Goal: Transaction & Acquisition: Book appointment/travel/reservation

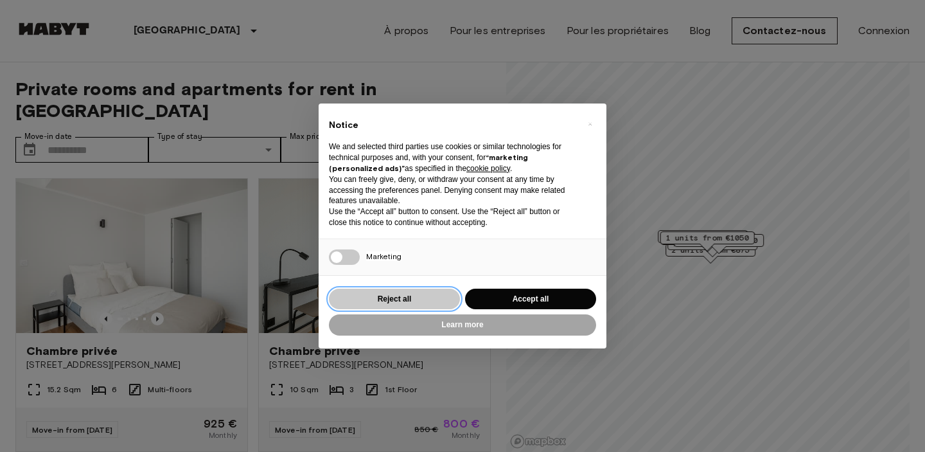
click at [430, 295] on button "Reject all" at bounding box center [394, 298] width 131 height 21
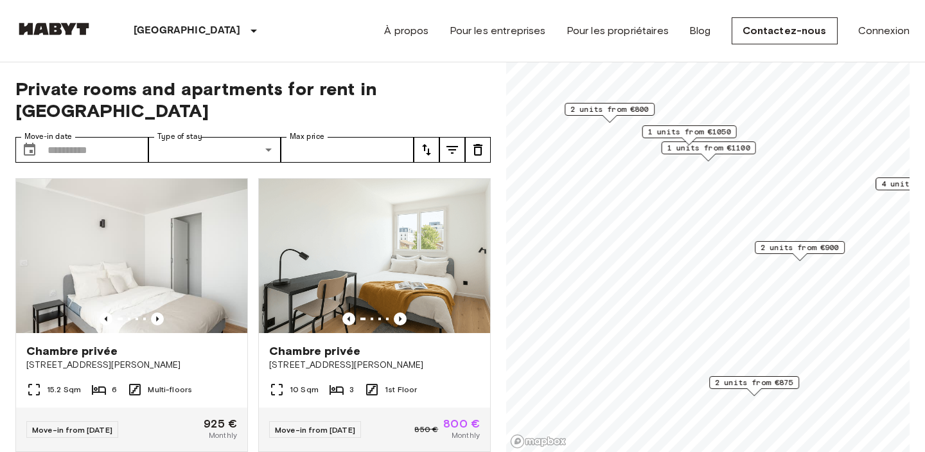
click at [793, 249] on span "2 units from €900" at bounding box center [800, 248] width 78 height 12
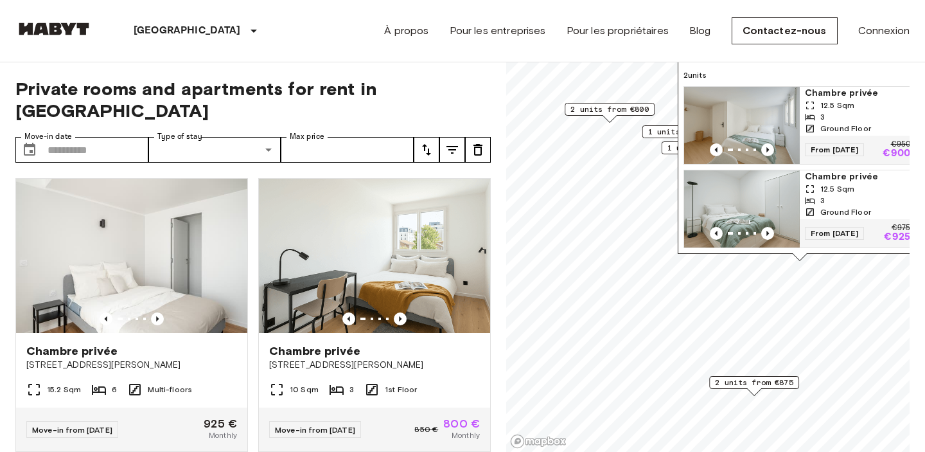
click at [754, 127] on img "Map marker" at bounding box center [742, 125] width 116 height 77
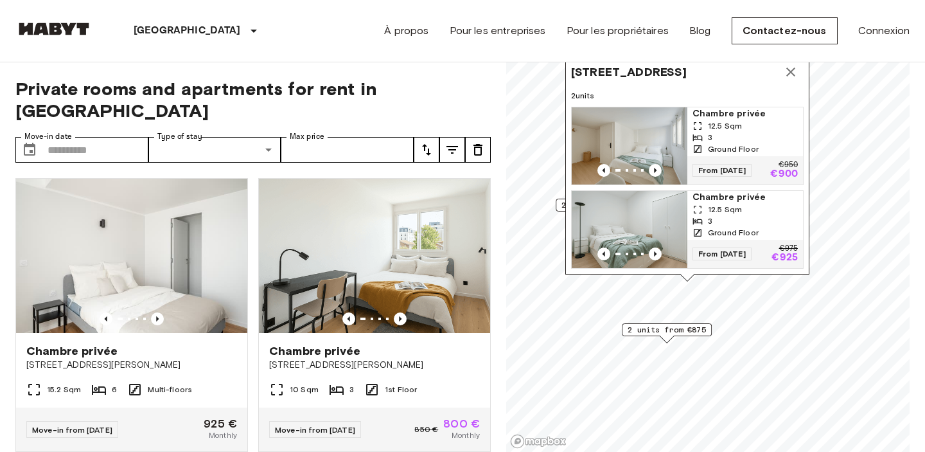
click at [788, 71] on icon "Map marker" at bounding box center [790, 71] width 9 height 9
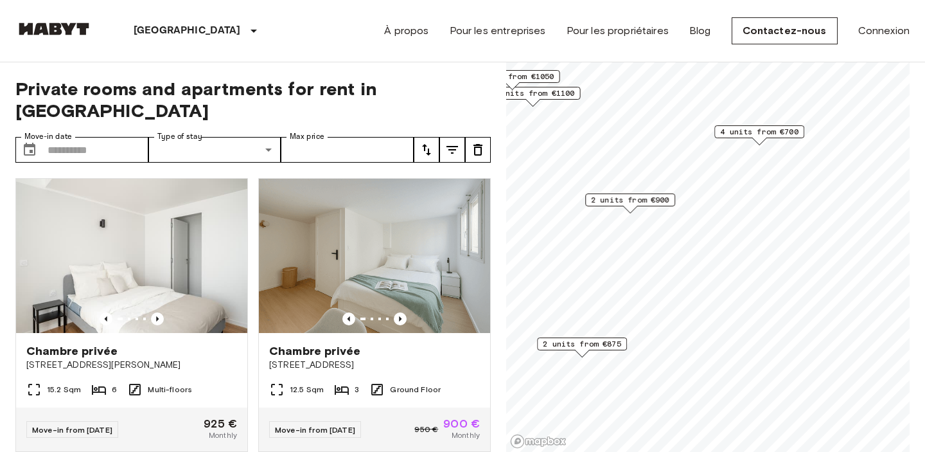
click at [605, 200] on span "2 units from €900" at bounding box center [630, 200] width 78 height 12
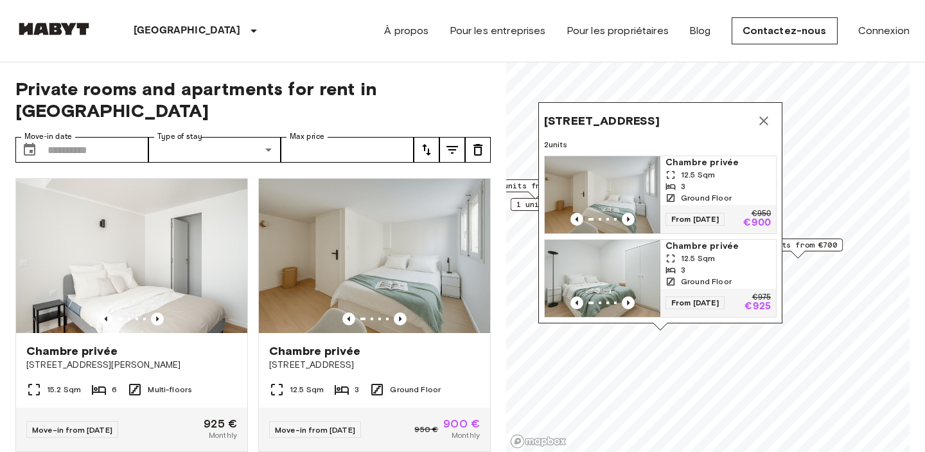
click at [764, 114] on icon "Map marker" at bounding box center [763, 120] width 15 height 15
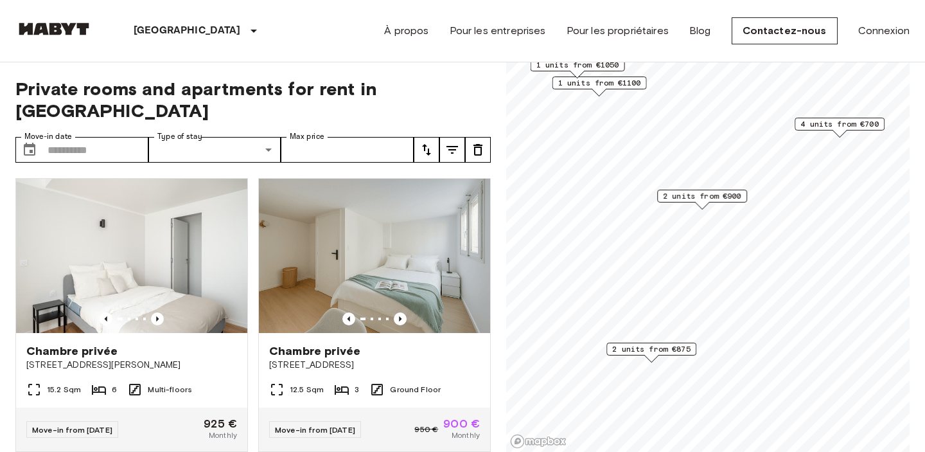
click at [666, 346] on span "2 units from €875" at bounding box center [651, 349] width 78 height 12
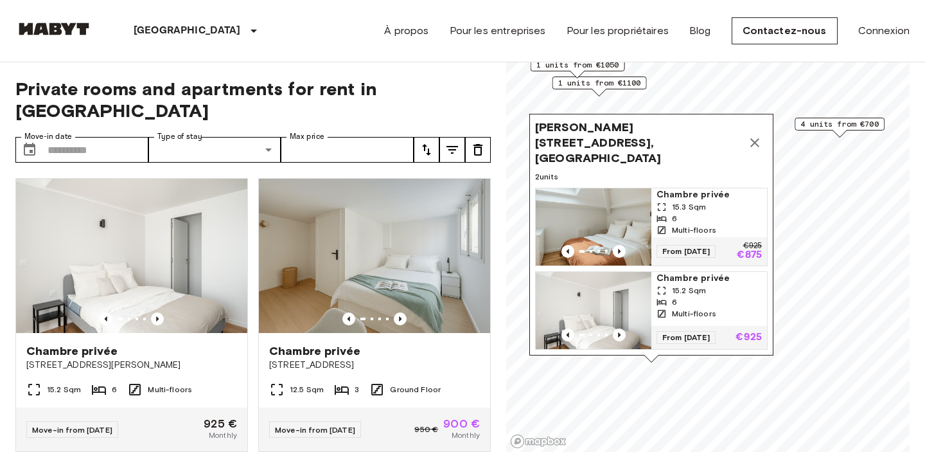
click at [634, 293] on img "Map marker" at bounding box center [594, 310] width 116 height 77
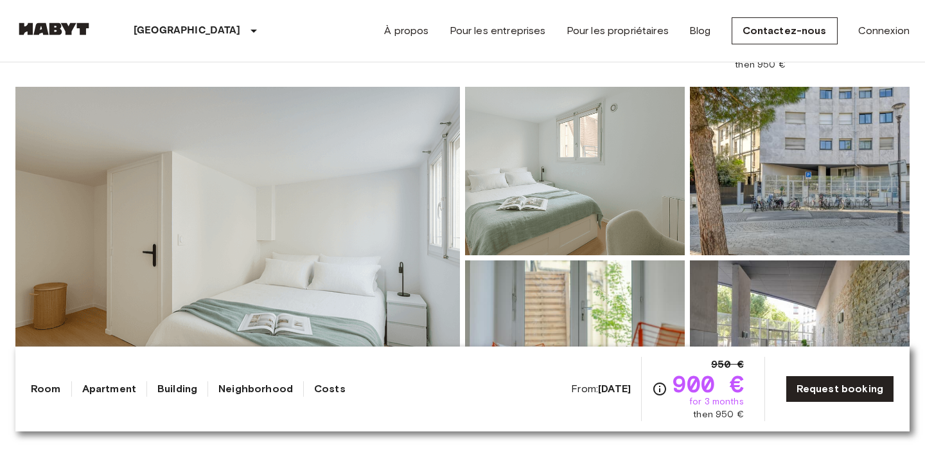
scroll to position [128, 0]
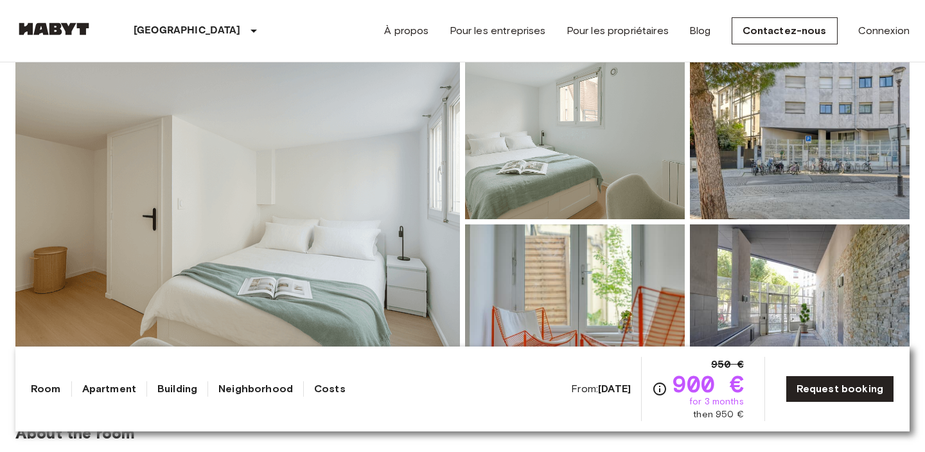
click at [349, 198] on img at bounding box center [237, 222] width 445 height 342
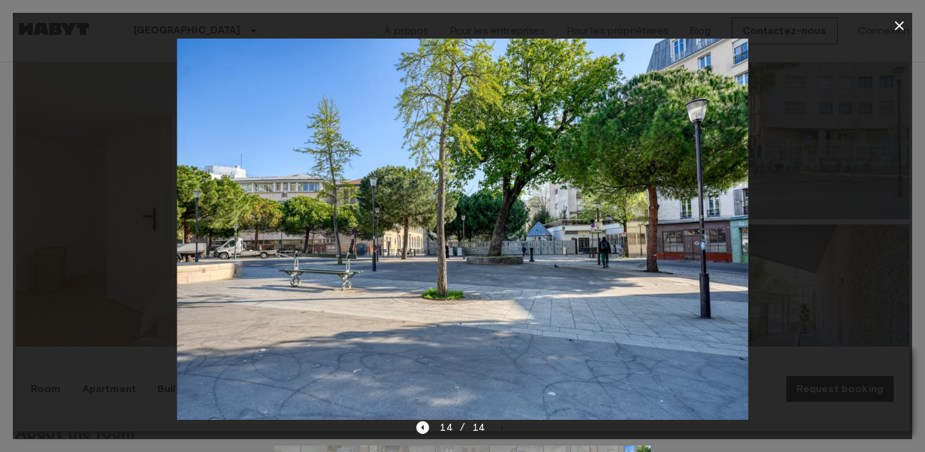
click at [899, 26] on icon "button" at bounding box center [899, 25] width 9 height 9
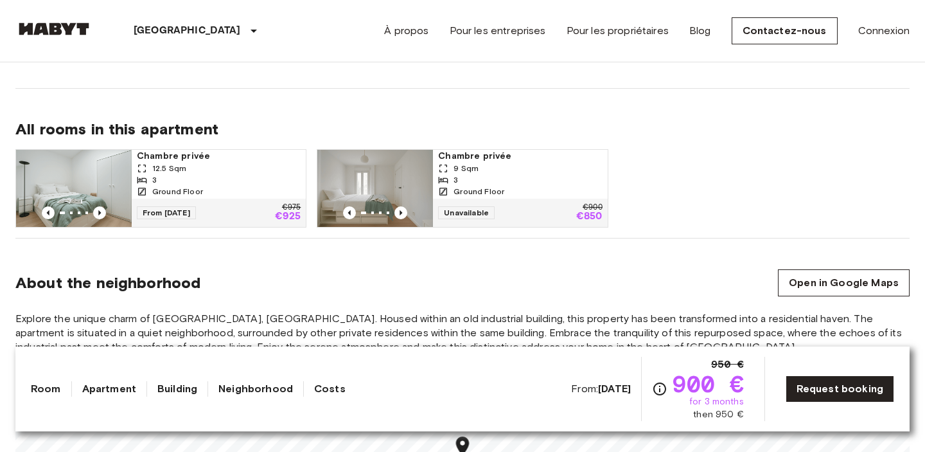
scroll to position [754, 0]
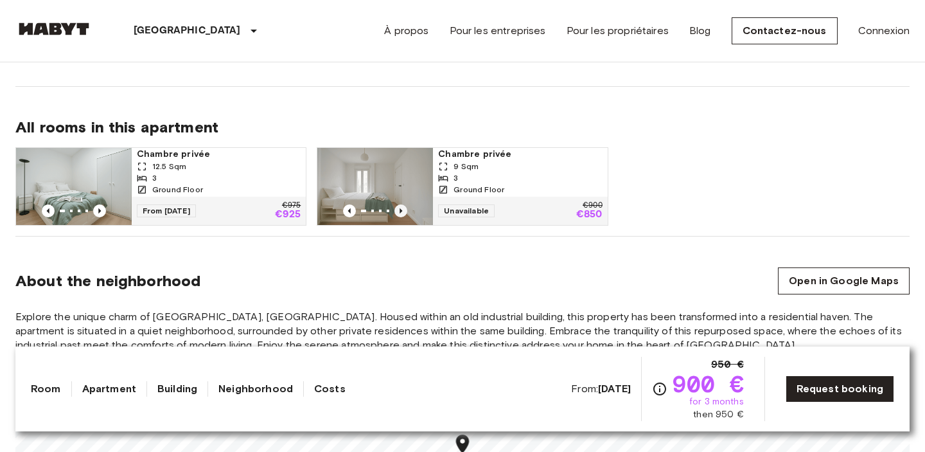
click at [401, 211] on icon "Previous image" at bounding box center [401, 210] width 3 height 5
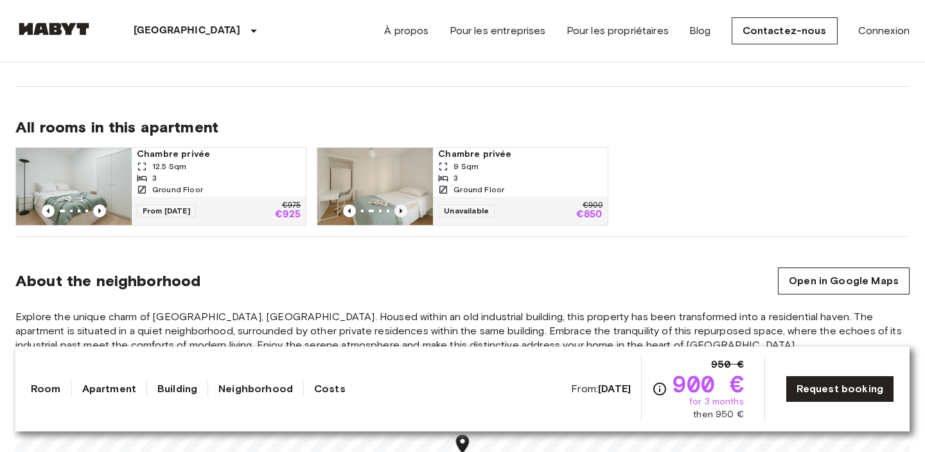
click at [401, 211] on icon "Previous image" at bounding box center [401, 210] width 3 height 5
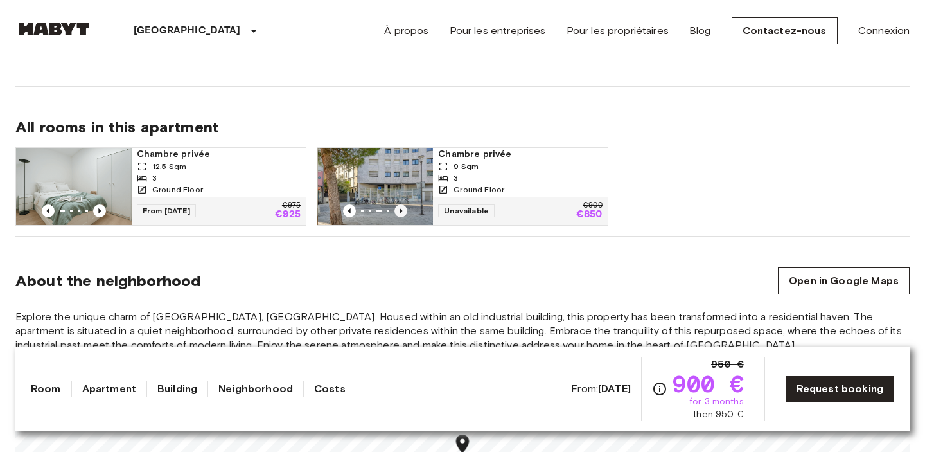
click at [401, 211] on icon "Previous image" at bounding box center [401, 210] width 3 height 5
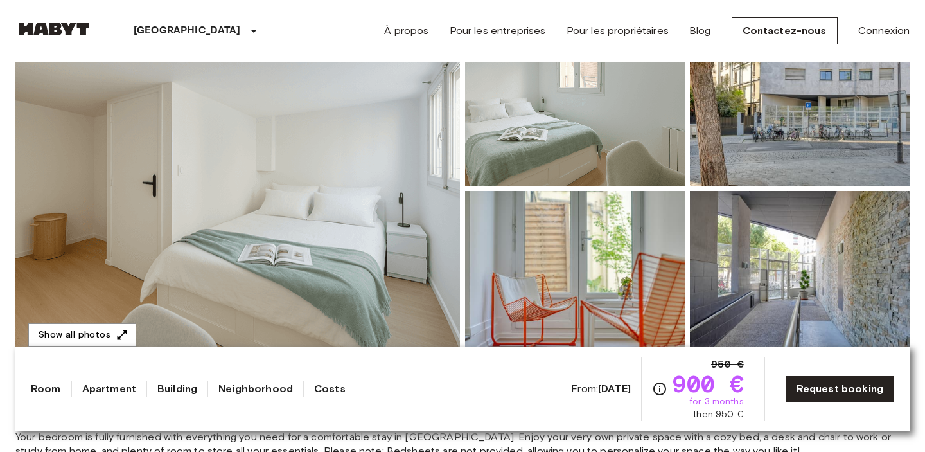
scroll to position [163, 0]
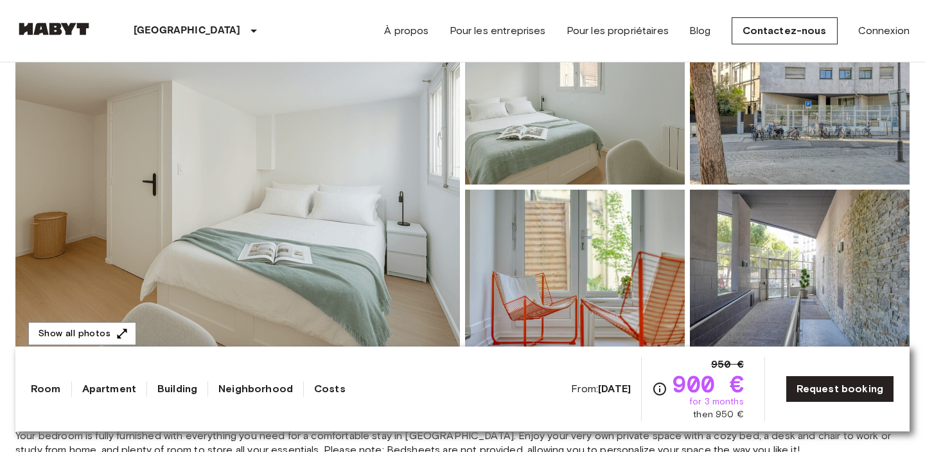
click at [282, 249] on img at bounding box center [237, 187] width 445 height 342
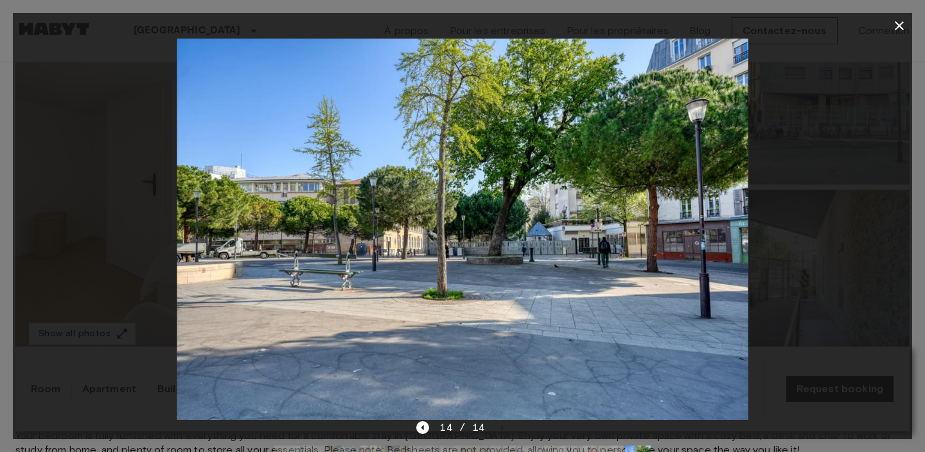
click at [898, 26] on icon "button" at bounding box center [899, 25] width 9 height 9
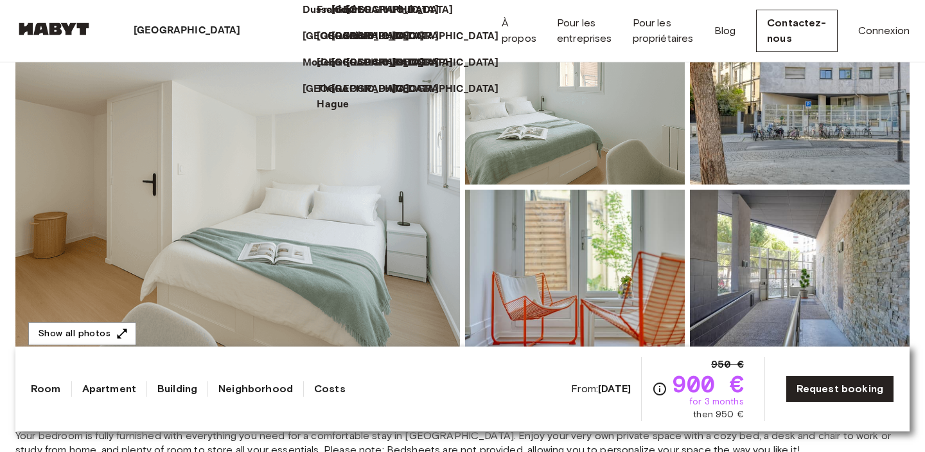
click at [123, 22] on div "[GEOGRAPHIC_DATA]" at bounding box center [190, 31] width 195 height 62
click at [331, 112] on div "[GEOGRAPHIC_DATA]" at bounding box center [338, 92] width 15 height 42
click at [334, 71] on p "[GEOGRAPHIC_DATA]" at bounding box center [387, 62] width 107 height 15
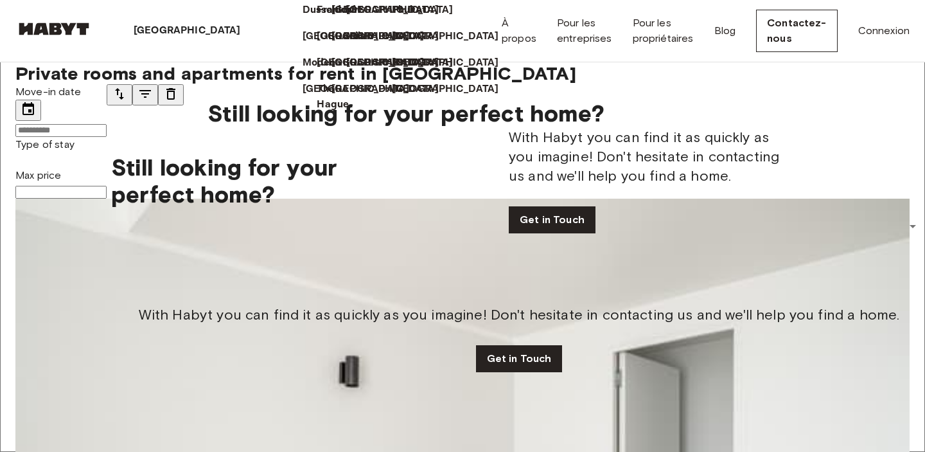
click at [486, 154] on div "Europe Amsterdam Berlin Brussels Cologne Dusseldorf Frankfurt Graz Hamburg Leip…" at bounding box center [379, 30] width 215 height 245
click at [144, 28] on p "[GEOGRAPHIC_DATA]" at bounding box center [187, 30] width 107 height 15
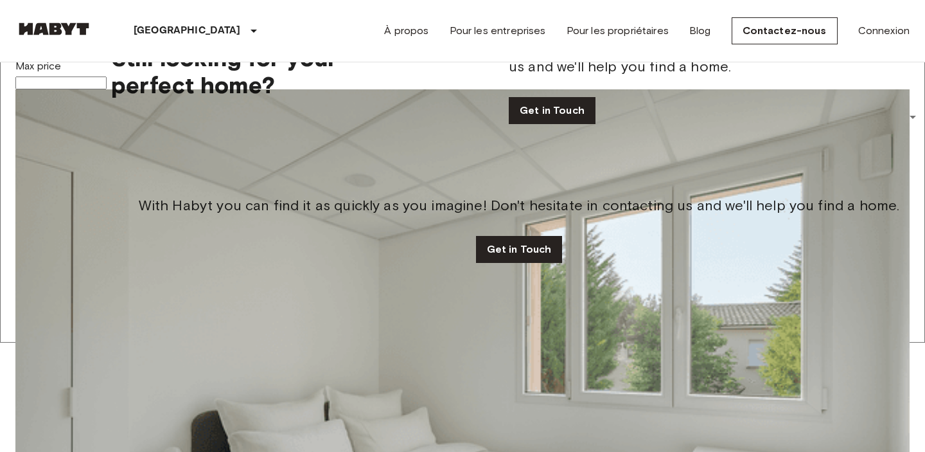
scroll to position [111, 0]
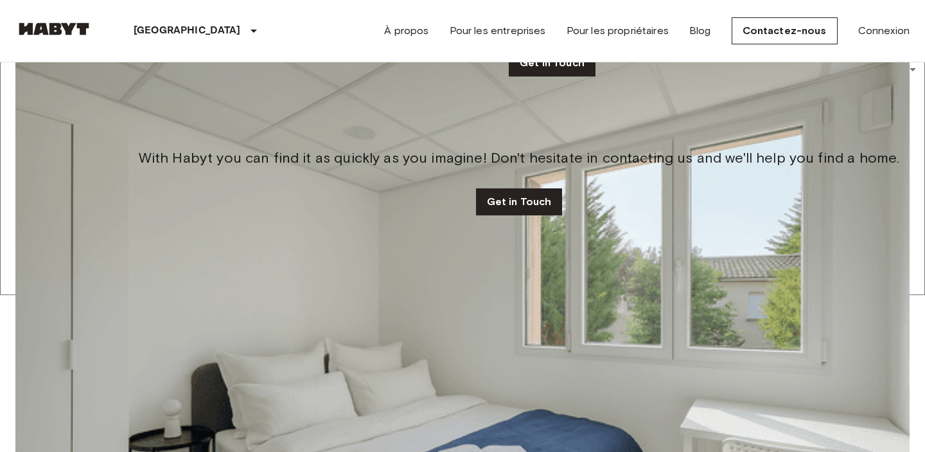
scroll to position [183, 0]
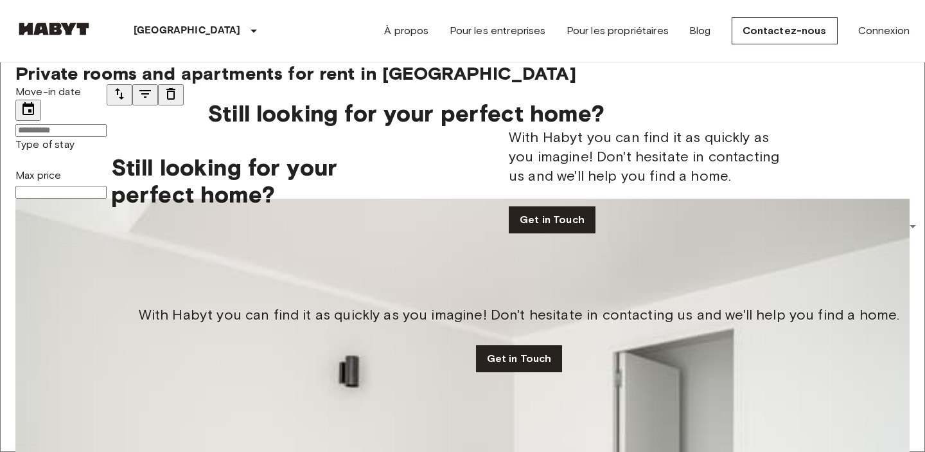
scroll to position [3, 0]
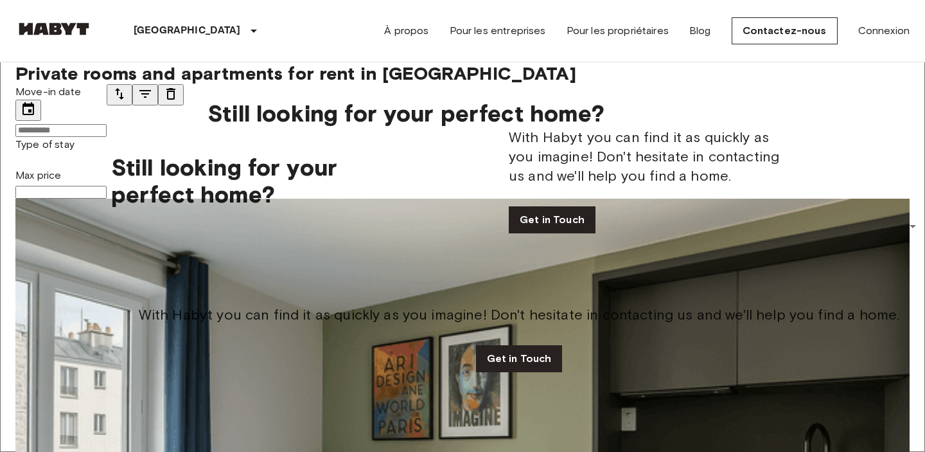
scroll to position [287, 0]
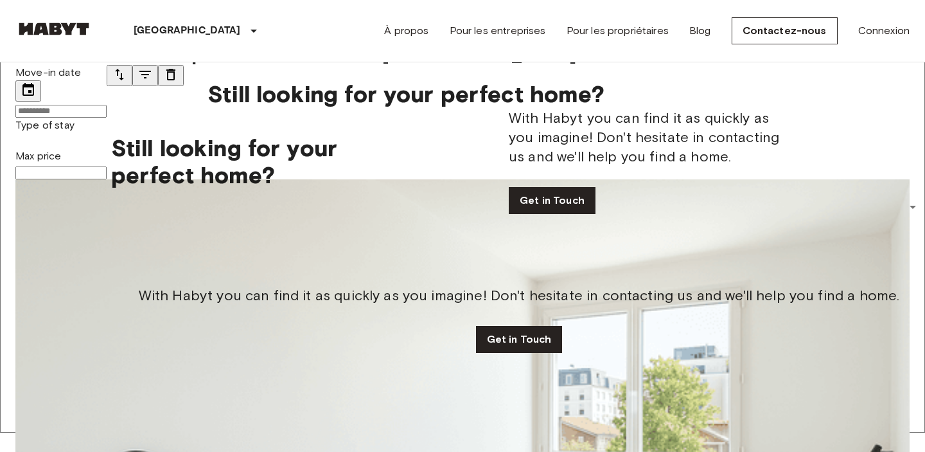
scroll to position [0, 0]
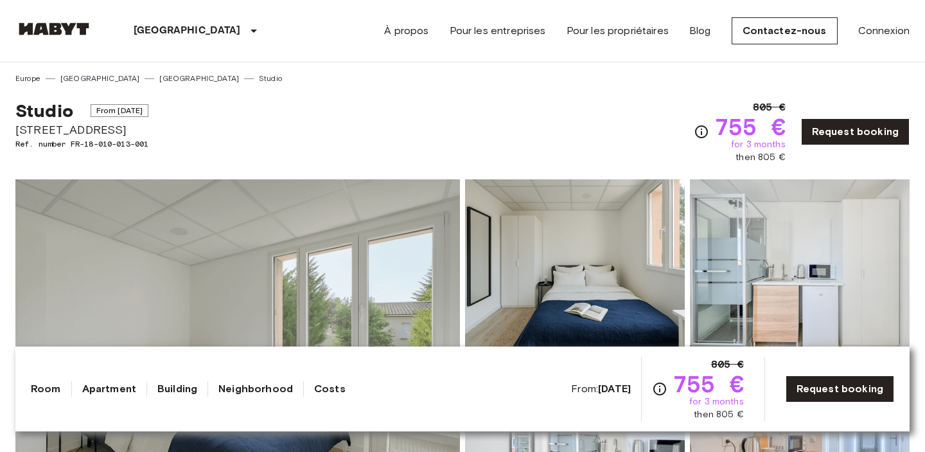
click at [224, 219] on img at bounding box center [237, 350] width 445 height 342
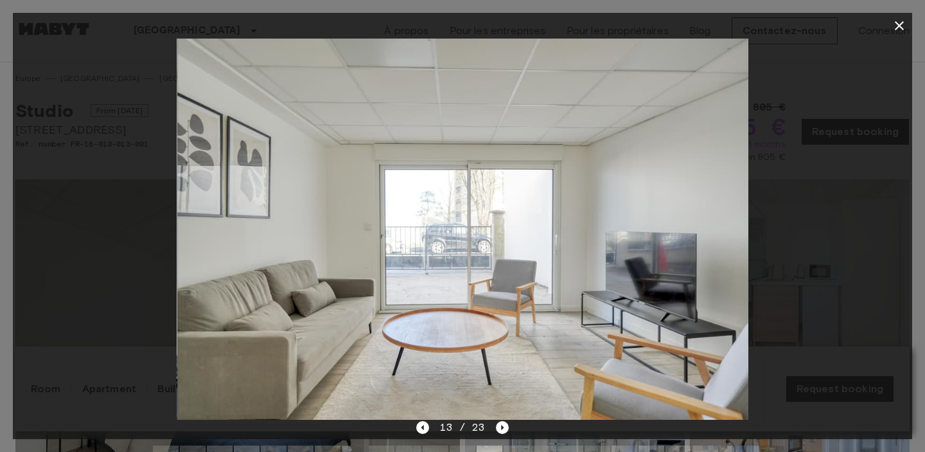
click at [822, 109] on div at bounding box center [462, 229] width 899 height 381
click at [897, 28] on icon "button" at bounding box center [899, 25] width 9 height 9
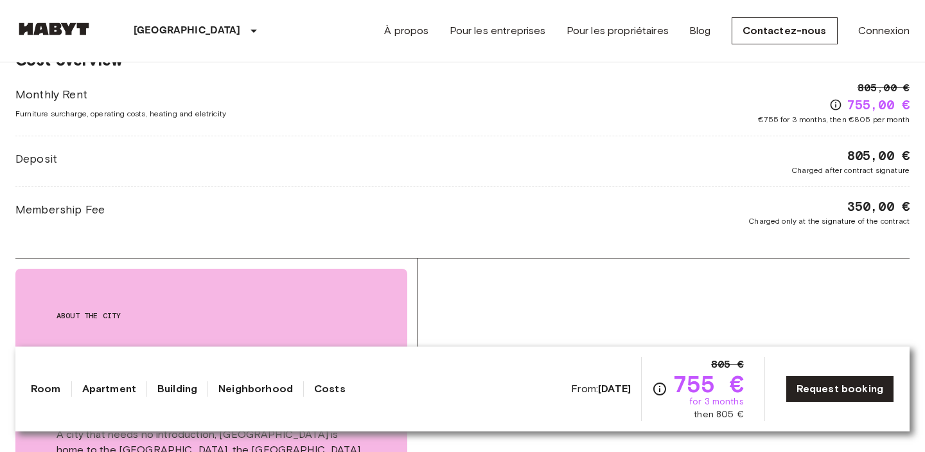
scroll to position [1521, 0]
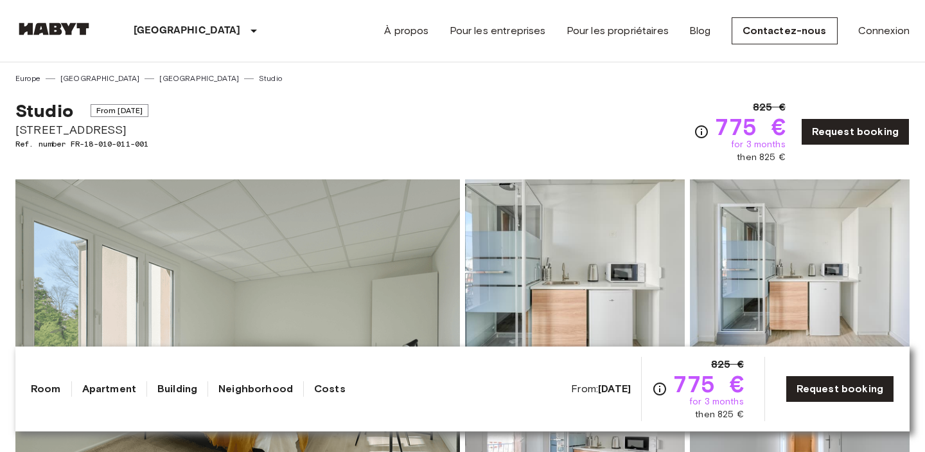
click at [330, 237] on img at bounding box center [237, 350] width 445 height 342
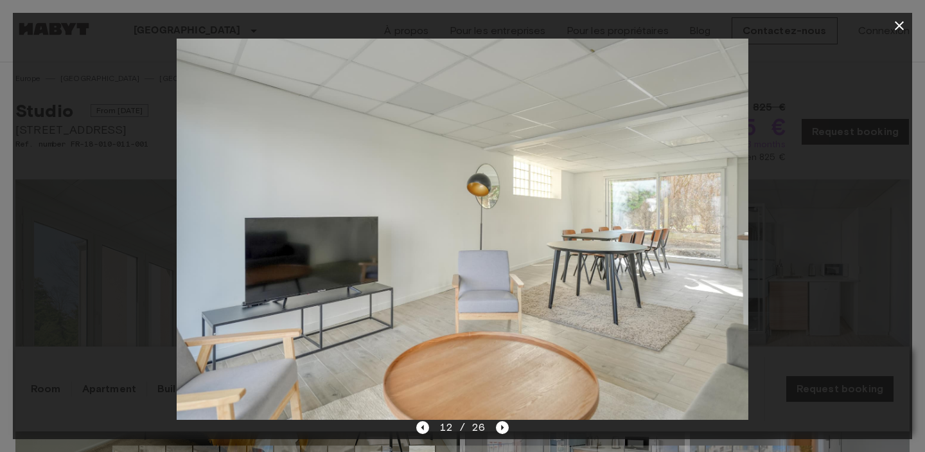
click at [901, 28] on icon "button" at bounding box center [899, 25] width 9 height 9
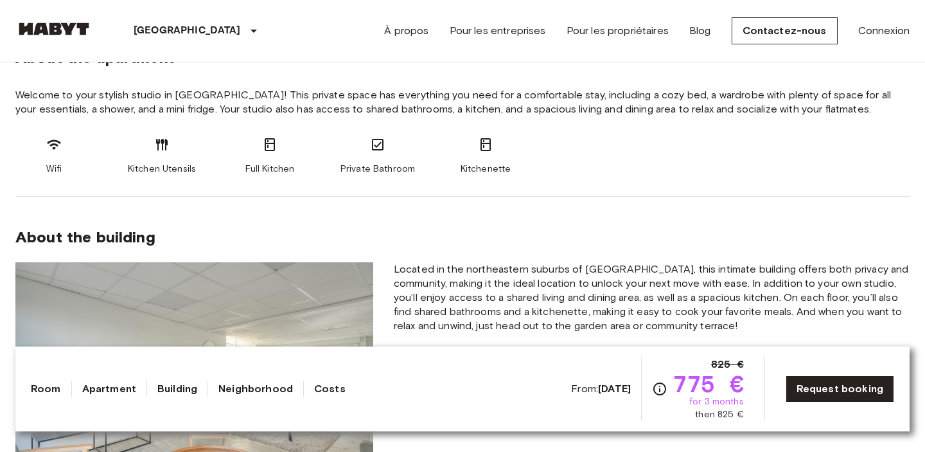
scroll to position [717, 0]
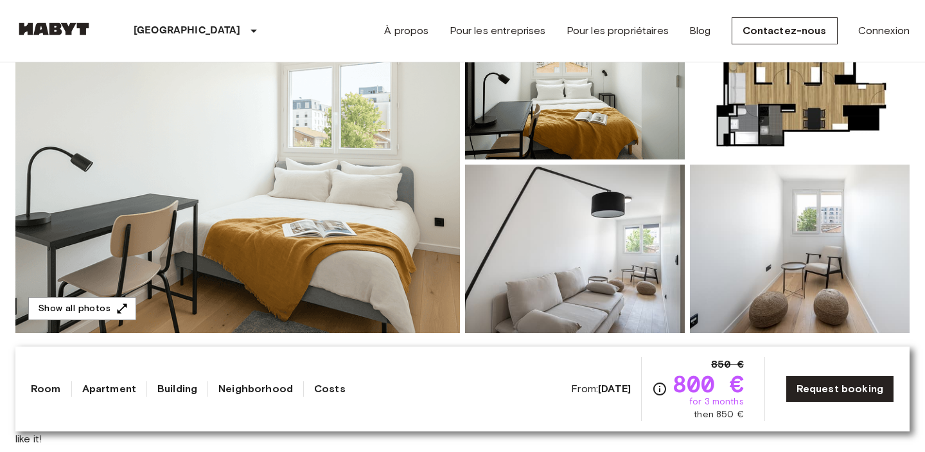
scroll to position [184, 0]
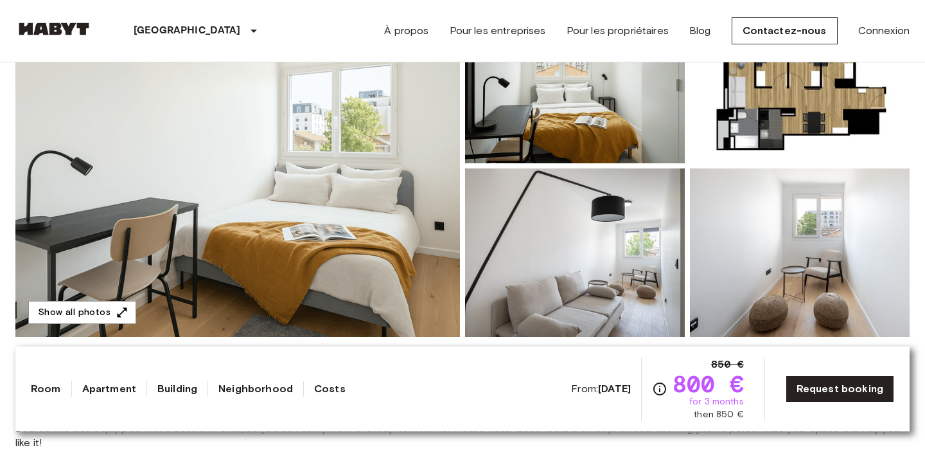
click at [401, 152] on img at bounding box center [237, 166] width 445 height 342
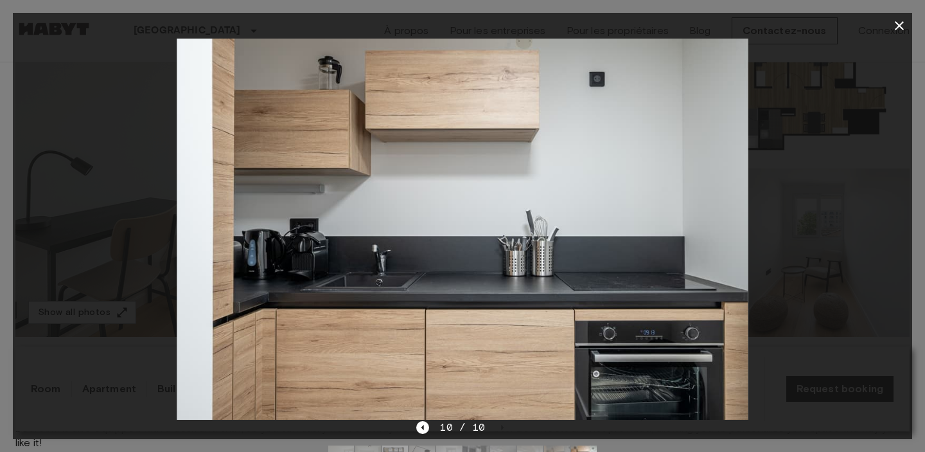
click at [911, 26] on button "button" at bounding box center [899, 26] width 26 height 26
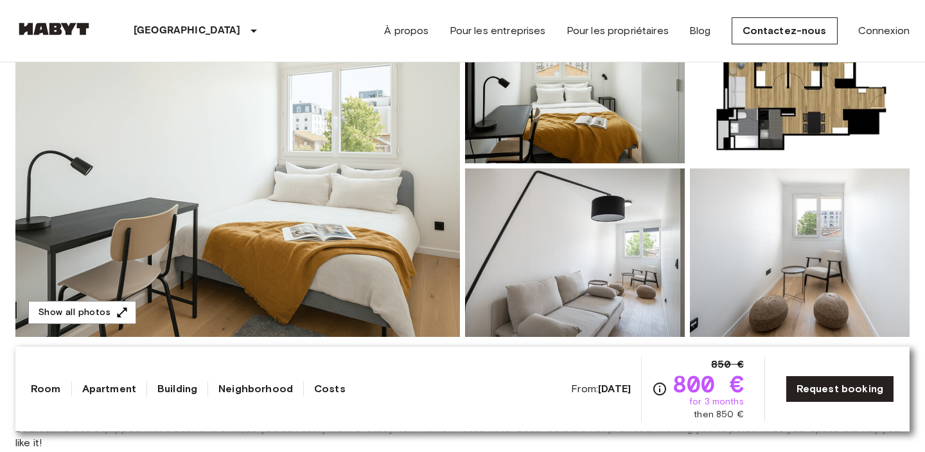
scroll to position [466, 0]
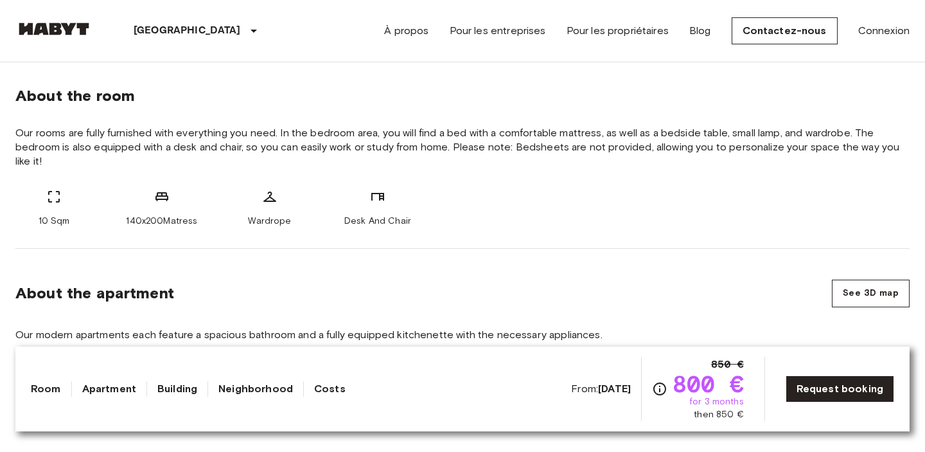
click at [118, 393] on link "Apartment" at bounding box center [109, 388] width 54 height 15
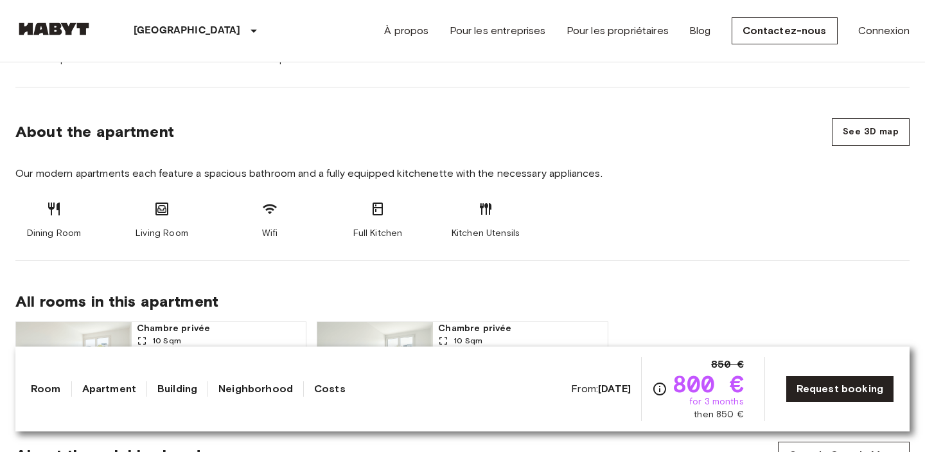
scroll to position [653, 0]
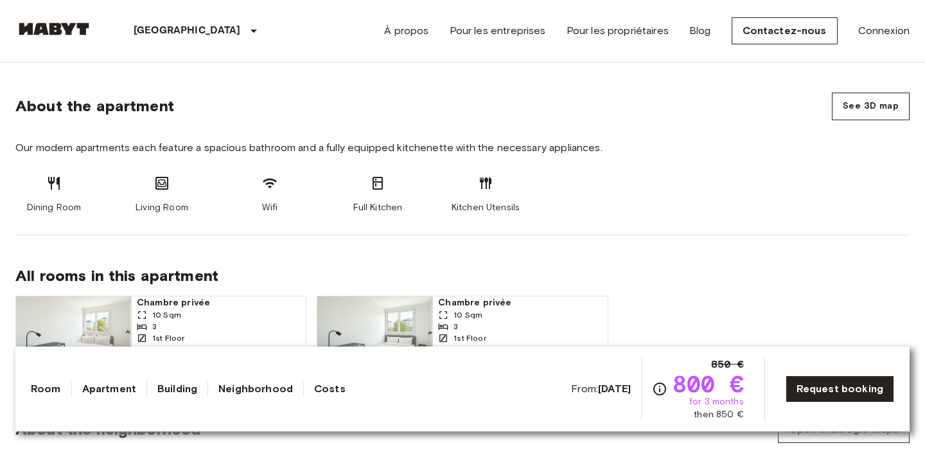
click at [314, 394] on link "Costs" at bounding box center [329, 388] width 31 height 15
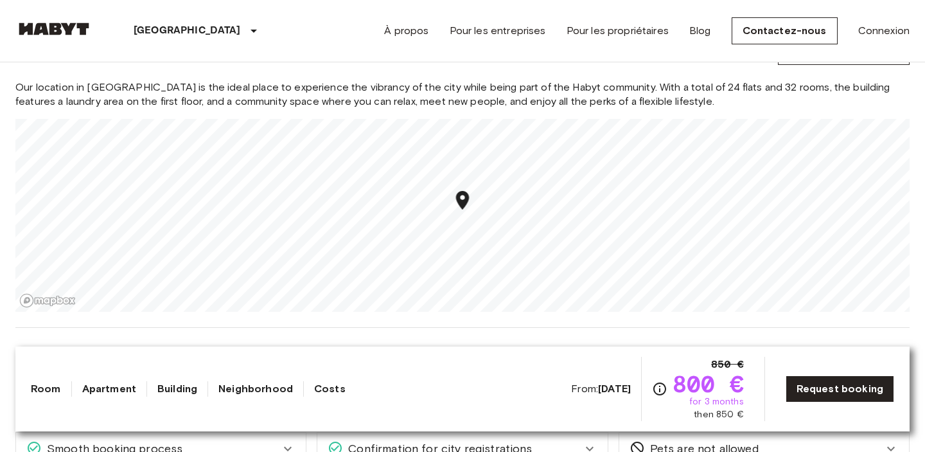
scroll to position [999, 0]
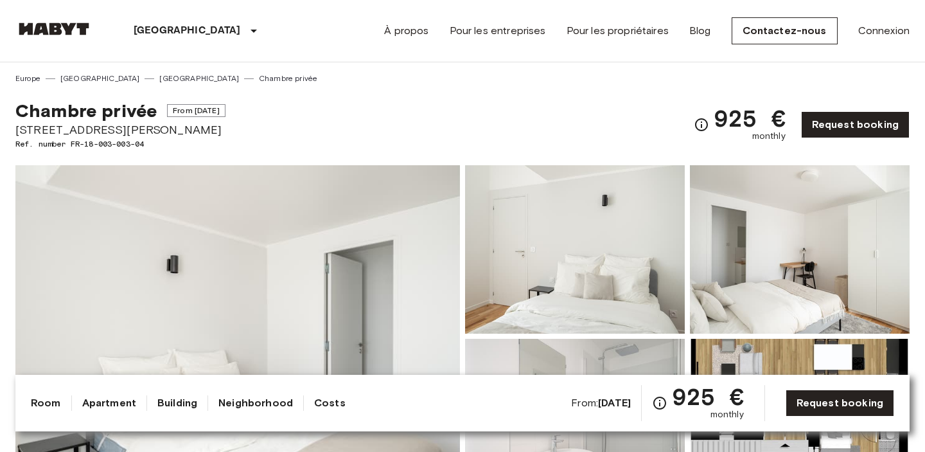
scroll to position [197, 0]
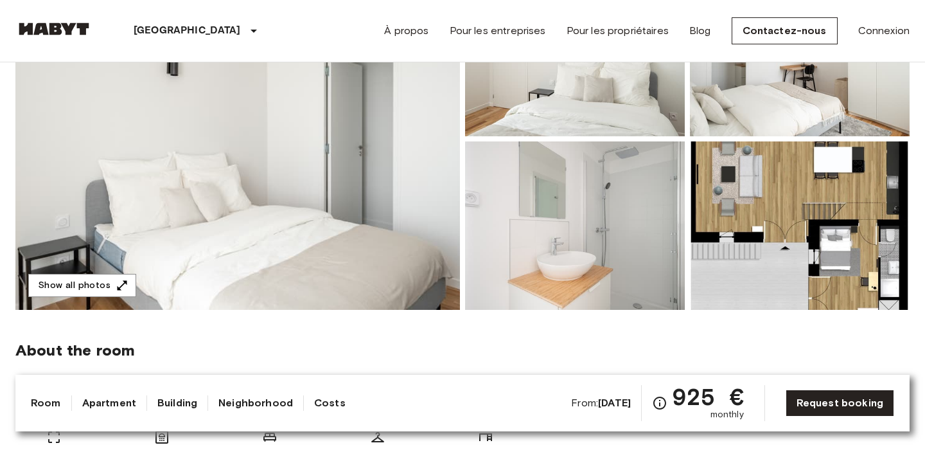
click at [358, 213] on img at bounding box center [237, 139] width 445 height 342
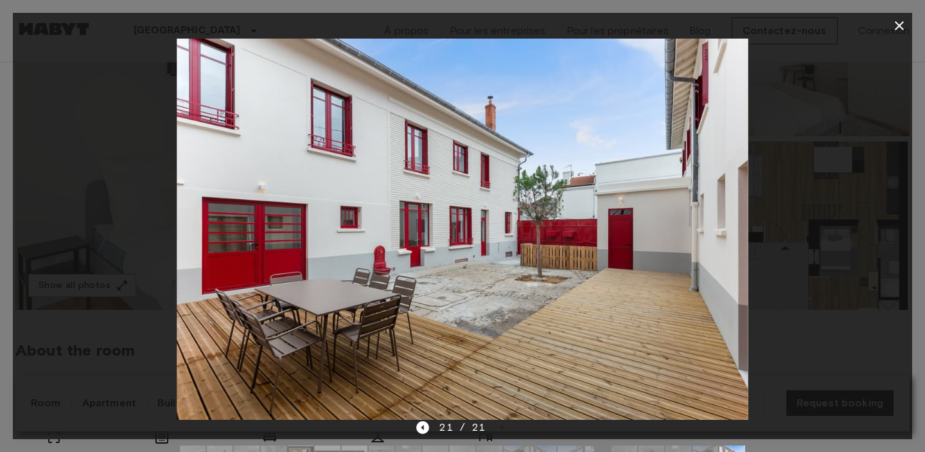
click at [898, 28] on icon "button" at bounding box center [899, 25] width 15 height 15
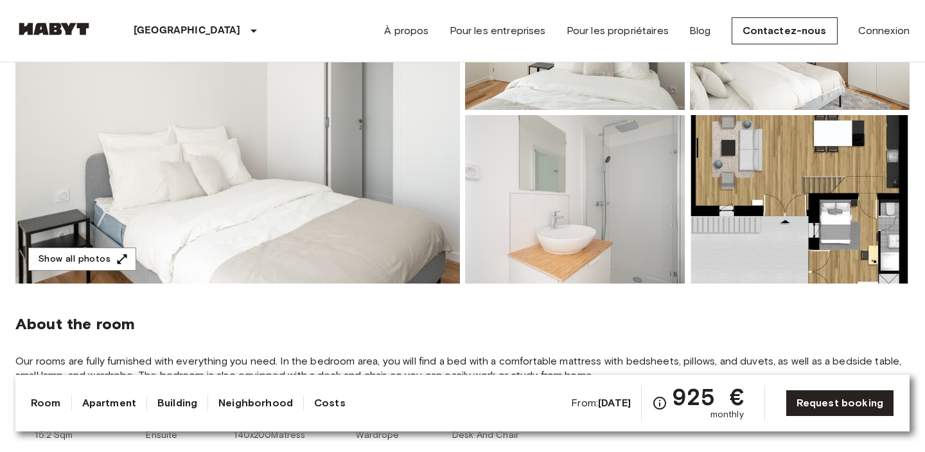
scroll to position [141, 0]
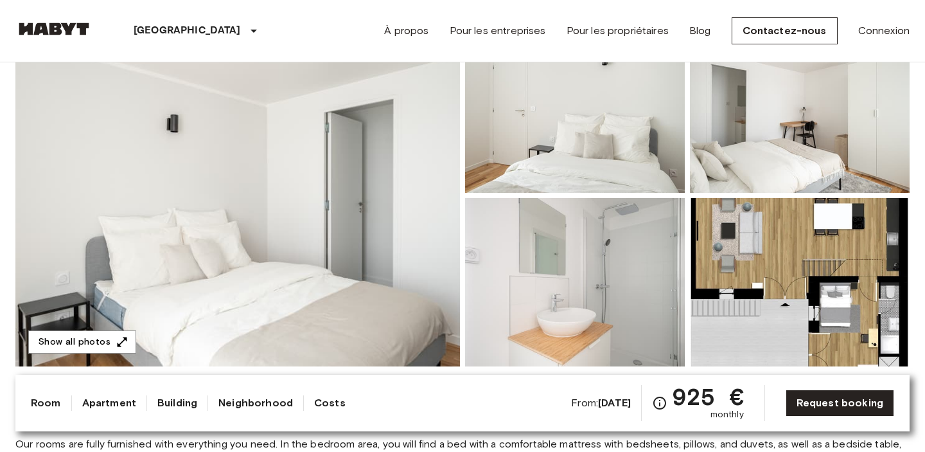
click at [87, 248] on img at bounding box center [237, 195] width 445 height 342
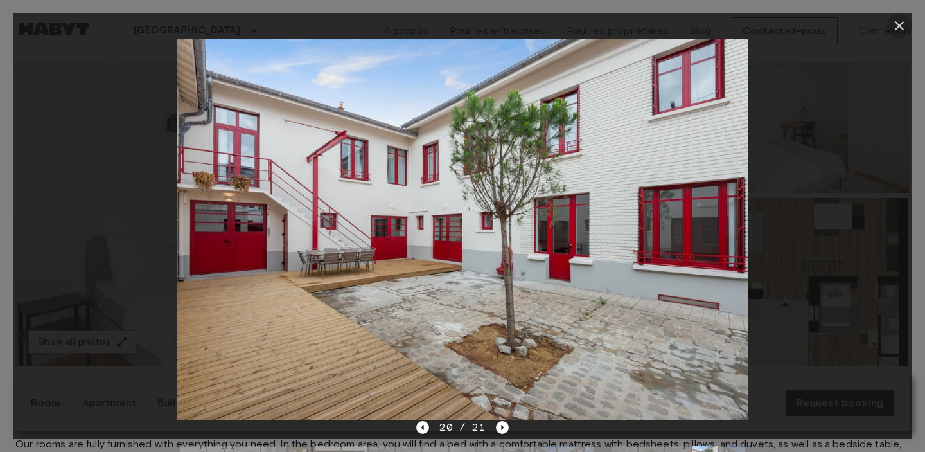
click at [904, 22] on icon "button" at bounding box center [899, 25] width 15 height 15
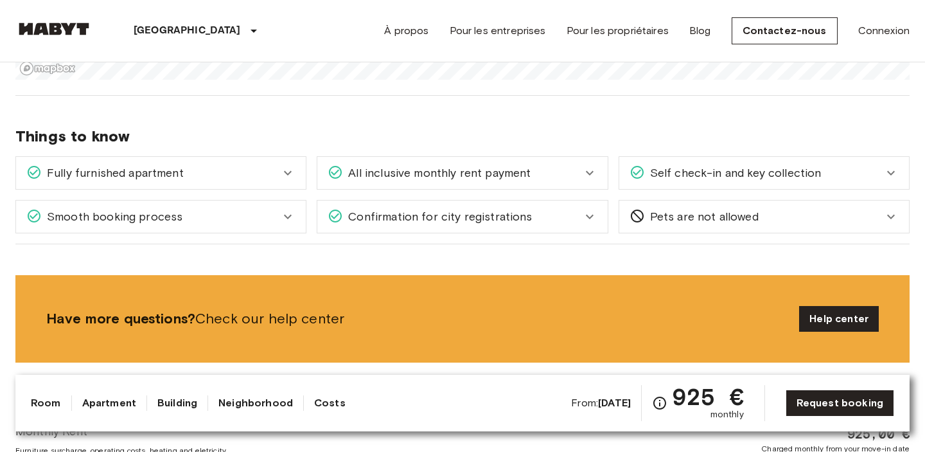
scroll to position [1684, 0]
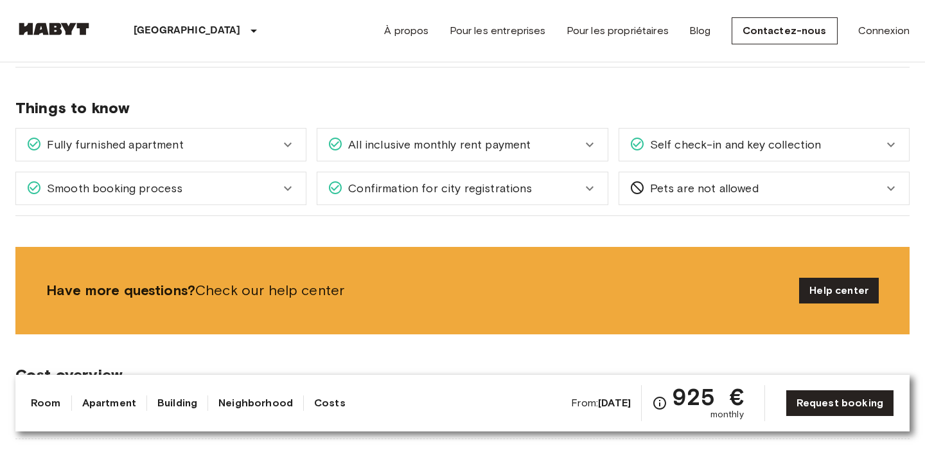
click at [254, 145] on div "Fully furnished apartment" at bounding box center [153, 144] width 254 height 17
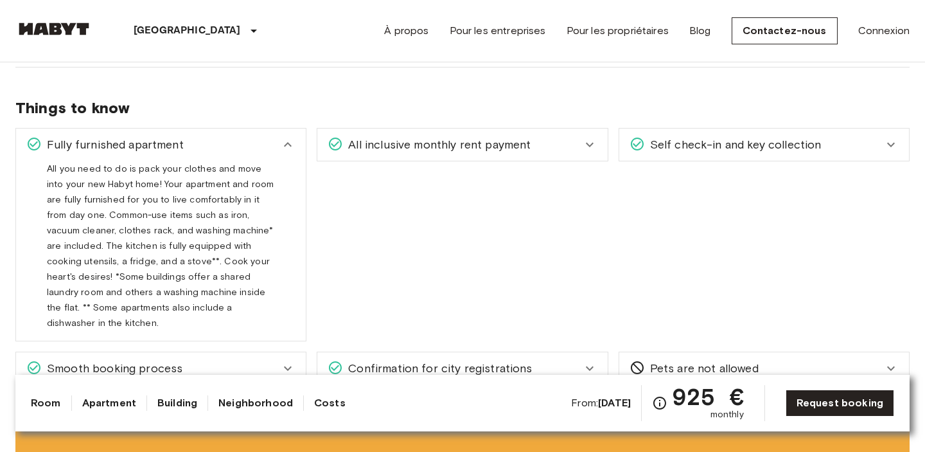
click at [398, 152] on span "All inclusive monthly rent payment" at bounding box center [437, 144] width 188 height 17
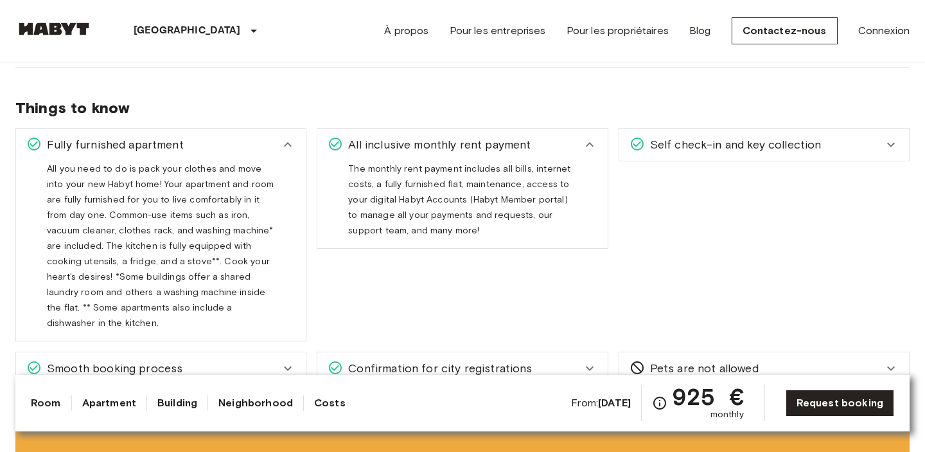
click at [858, 144] on div "Self check-in and key collection" at bounding box center [757, 144] width 254 height 17
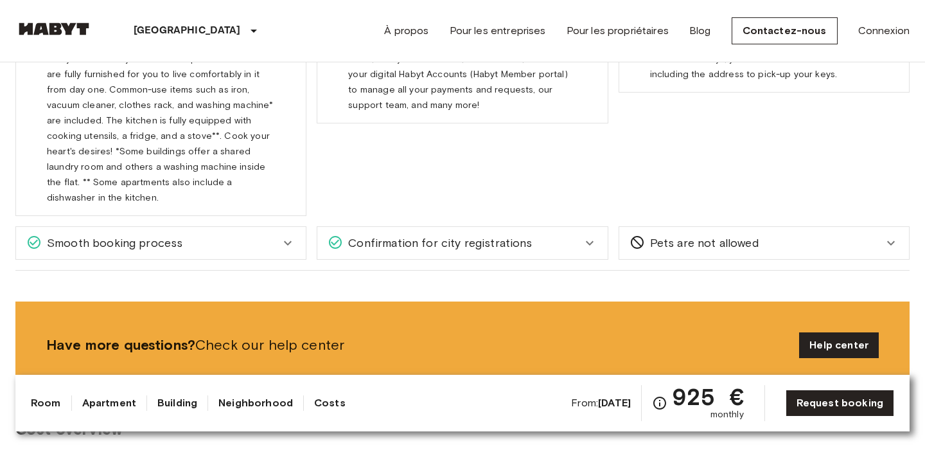
scroll to position [1811, 0]
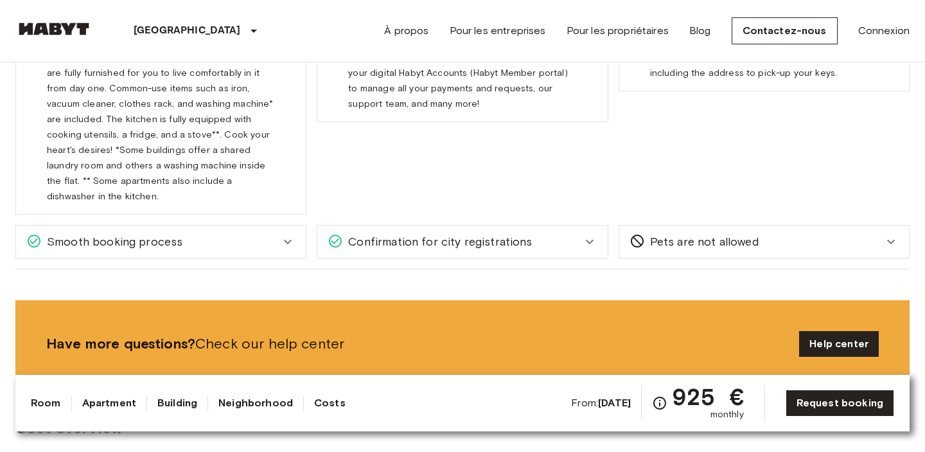
click at [489, 233] on span "Confirmation for city registrations" at bounding box center [437, 241] width 189 height 17
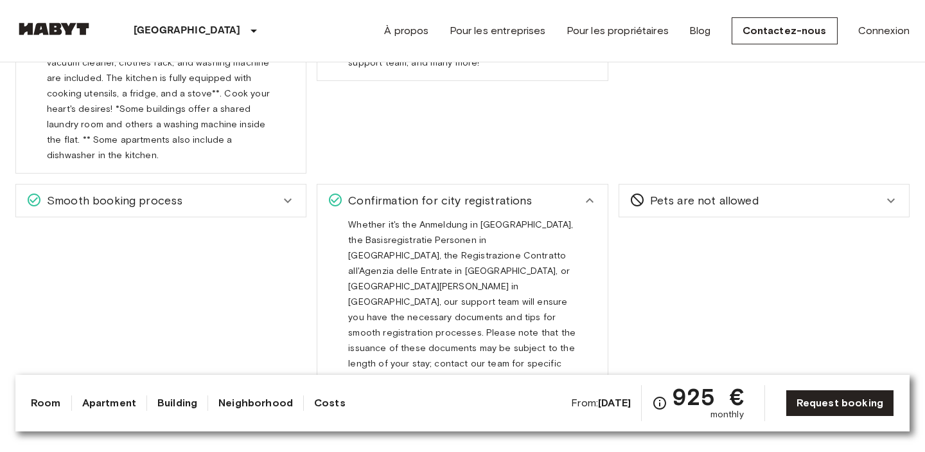
scroll to position [1853, 0]
click at [773, 183] on div "Pets are not allowed" at bounding box center [764, 199] width 290 height 32
click at [164, 172] on div "Smooth booking process With Habyt you can count on a hassle free booking proces…" at bounding box center [155, 291] width 301 height 239
click at [147, 191] on span "Smooth booking process" at bounding box center [112, 199] width 141 height 17
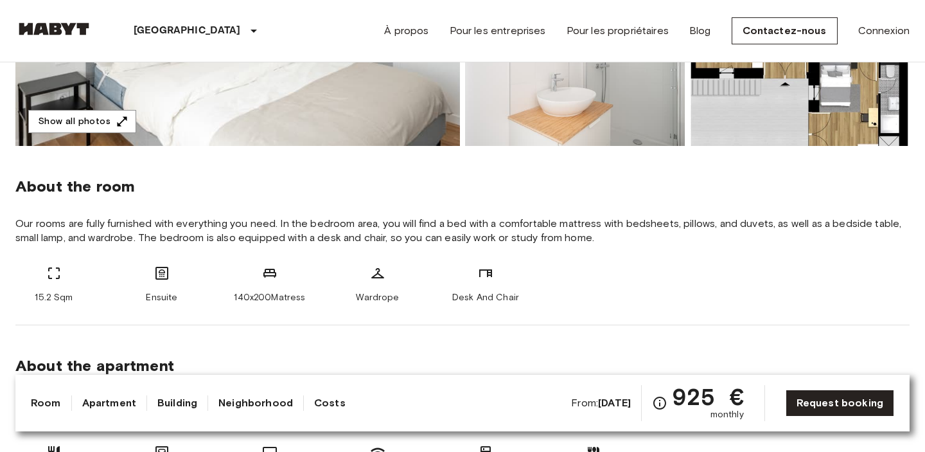
scroll to position [362, 0]
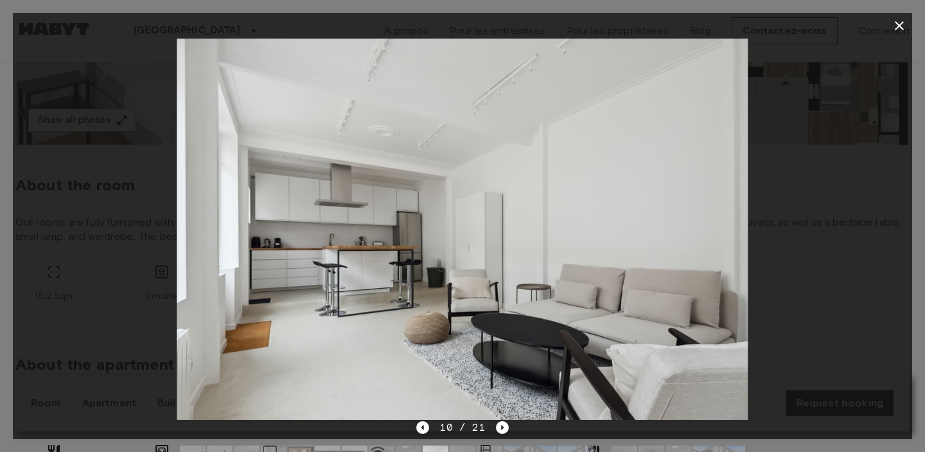
click at [899, 24] on icon "button" at bounding box center [899, 25] width 9 height 9
